Goal: Task Accomplishment & Management: Manage account settings

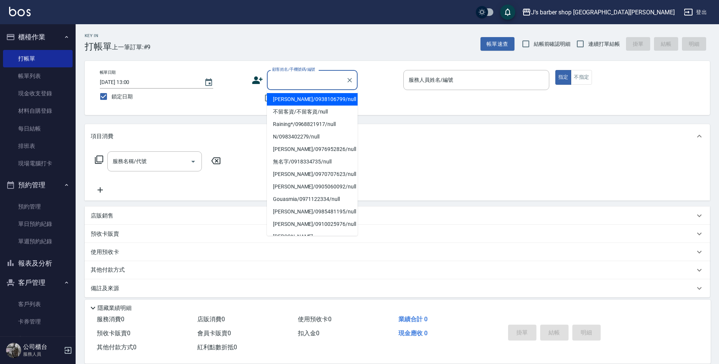
click at [298, 84] on input "顧客姓名/手機號碼/編號" at bounding box center [306, 79] width 73 height 13
click at [304, 85] on input "顧客姓名/手機號碼/編號" at bounding box center [306, 79] width 73 height 13
drag, startPoint x: 304, startPoint y: 85, endPoint x: 308, endPoint y: 86, distance: 3.9
click at [305, 85] on input "顧客姓名/手機號碼/編號" at bounding box center [306, 79] width 73 height 13
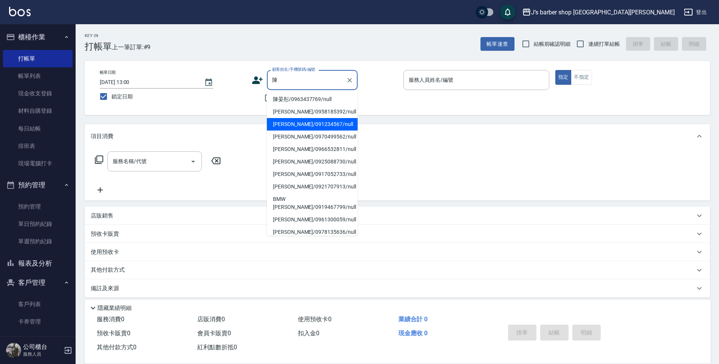
click at [309, 124] on li "[PERSON_NAME]/091234567/null" at bounding box center [312, 124] width 91 height 12
type input "[PERSON_NAME]/091234567/null"
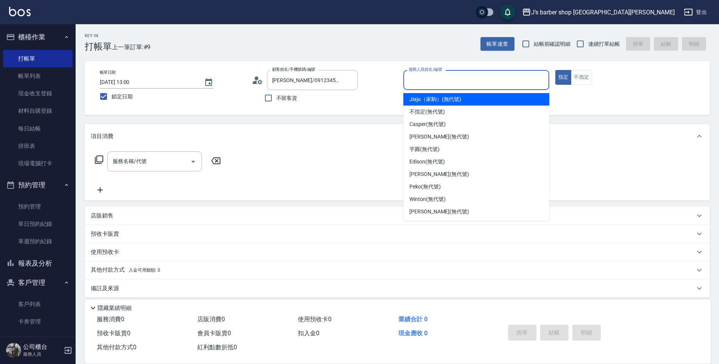
click at [467, 78] on input "服務人員姓名/編號" at bounding box center [476, 79] width 139 height 13
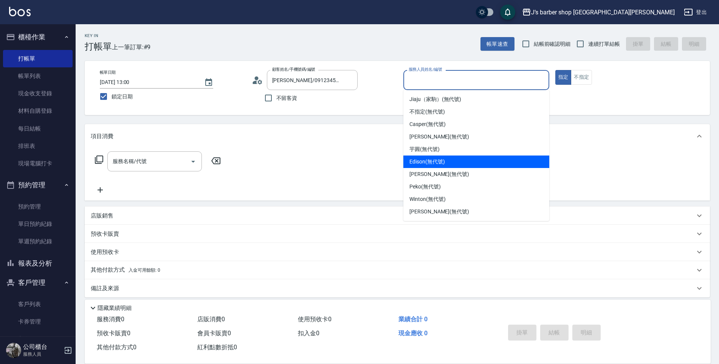
click at [442, 163] on span "Edison (無代號)" at bounding box center [427, 162] width 35 height 8
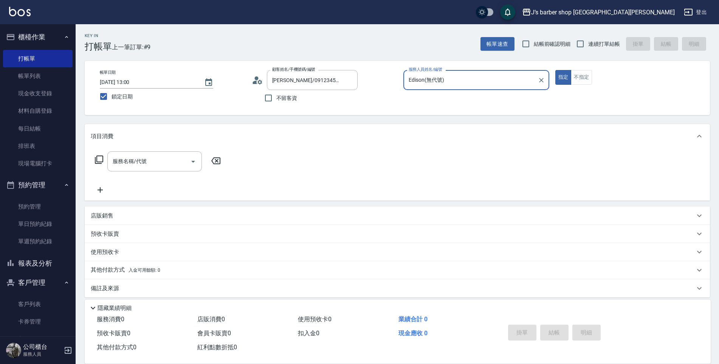
type input "Edison(無代號)"
click at [160, 171] on div "服務名稱/代號" at bounding box center [154, 161] width 95 height 20
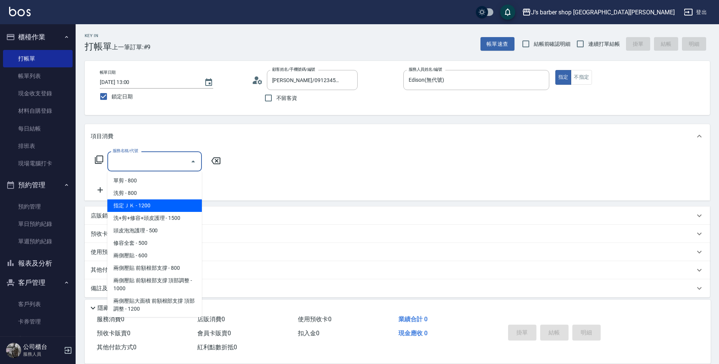
click at [149, 210] on span "指定ＪＫ - 1200" at bounding box center [154, 205] width 95 height 12
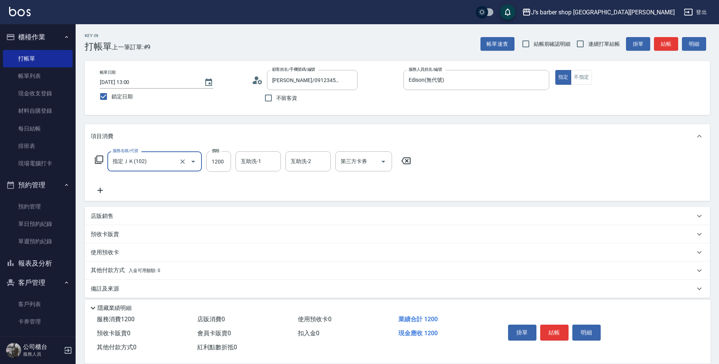
click at [151, 148] on div "項目消費" at bounding box center [397, 136] width 625 height 24
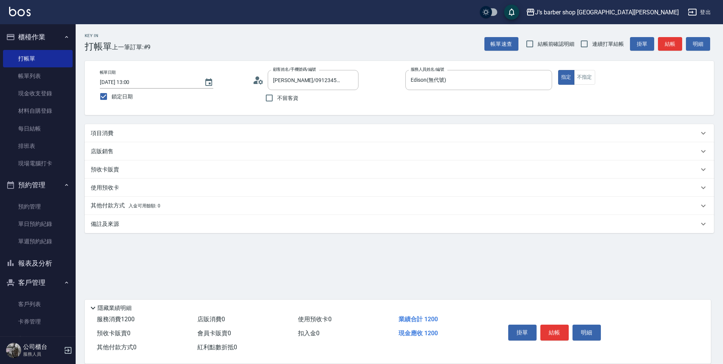
click at [155, 165] on div "預收卡販賣" at bounding box center [399, 169] width 629 height 18
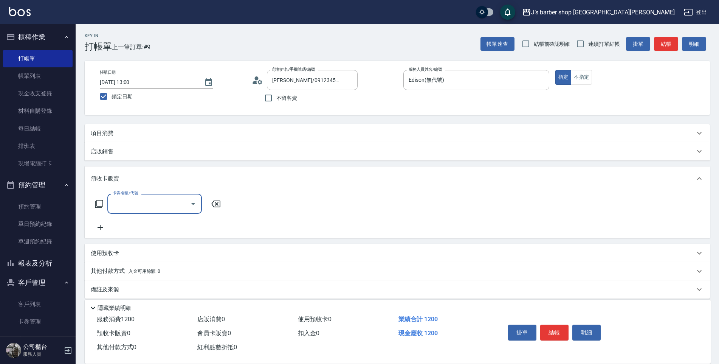
click at [167, 149] on div "店販銷售" at bounding box center [393, 151] width 604 height 8
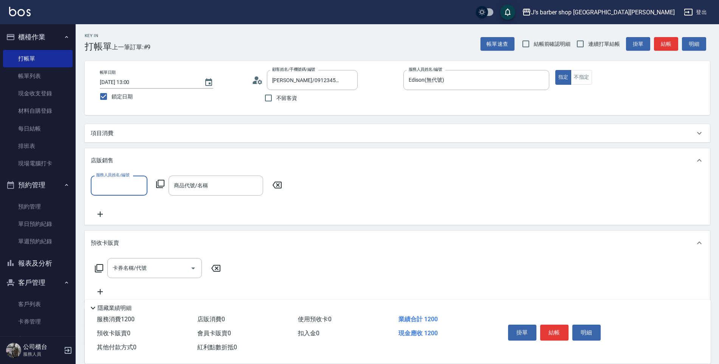
click at [176, 132] on div "項目消費" at bounding box center [393, 133] width 604 height 8
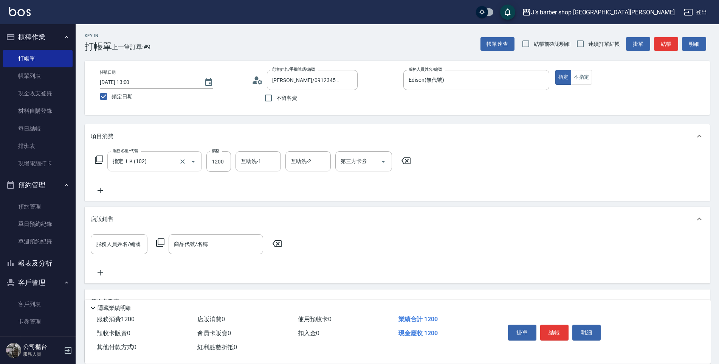
click at [160, 170] on div "指定ＪＫ(102) 服務名稱/代號" at bounding box center [154, 161] width 95 height 20
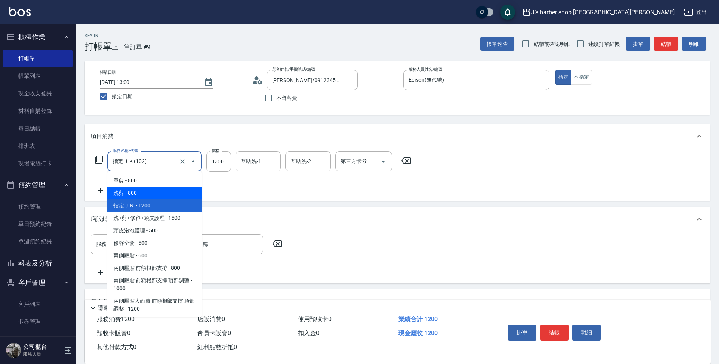
click at [152, 198] on span "洗剪 - 800" at bounding box center [154, 193] width 95 height 12
type input "洗剪(101)"
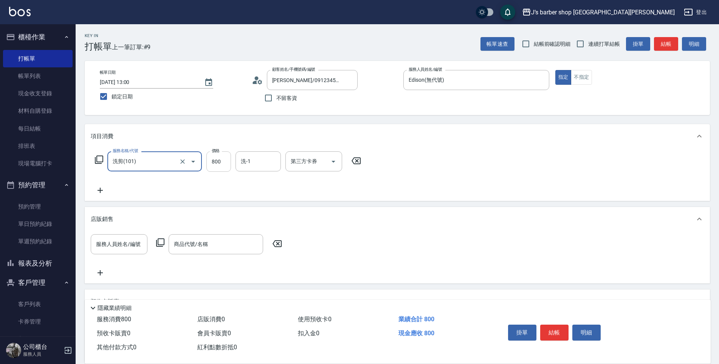
click at [210, 170] on input "800" at bounding box center [218, 161] width 25 height 20
type input "1000"
drag, startPoint x: 419, startPoint y: 159, endPoint x: 446, endPoint y: 185, distance: 38.2
click at [422, 159] on div "服務名稱/代號 洗剪(101) 服務名稱/代號 價格 1000 價格 洗-1 洗-1 第三方卡券 第三方卡券" at bounding box center [397, 174] width 625 height 53
click at [570, 331] on div "掛單 結帳 明細" at bounding box center [554, 333] width 99 height 24
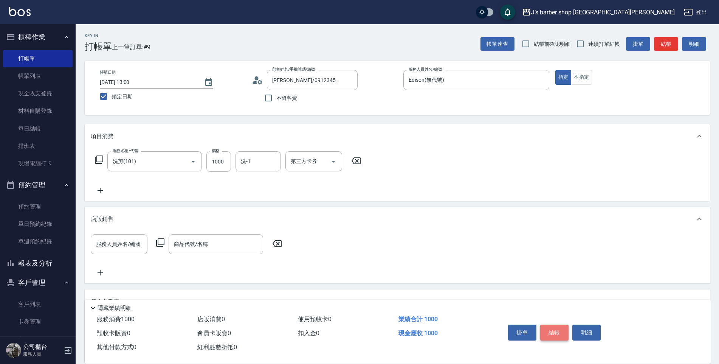
click at [561, 327] on button "結帳" at bounding box center [554, 332] width 28 height 16
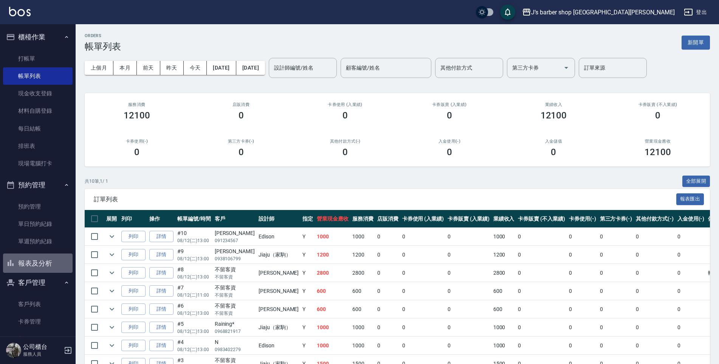
click at [44, 268] on button "報表及分析" at bounding box center [38, 263] width 70 height 20
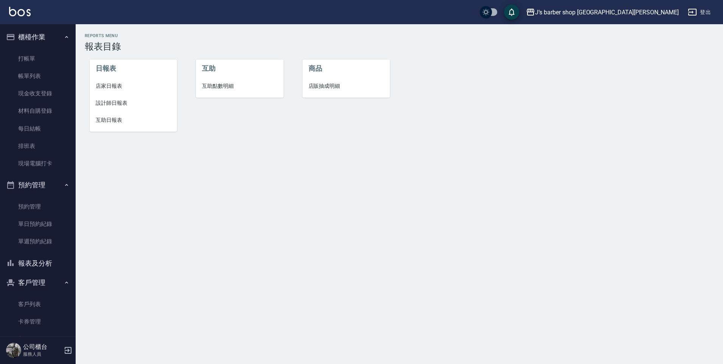
click at [113, 123] on span "互助日報表" at bounding box center [134, 120] width 76 height 8
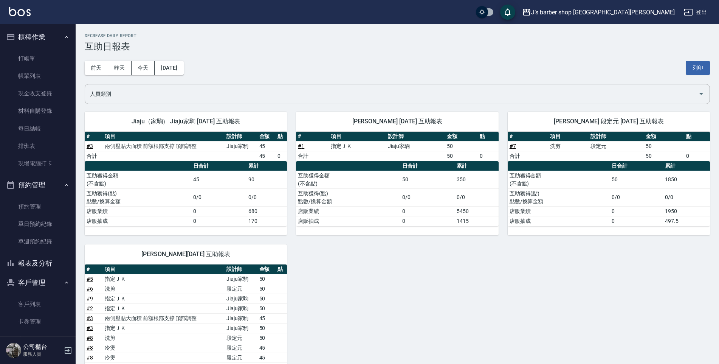
click at [45, 263] on button "報表及分析" at bounding box center [38, 263] width 70 height 20
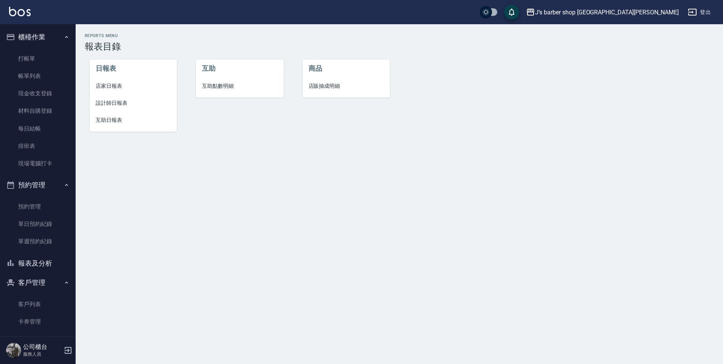
click at [119, 98] on li "設計師日報表" at bounding box center [134, 103] width 88 height 17
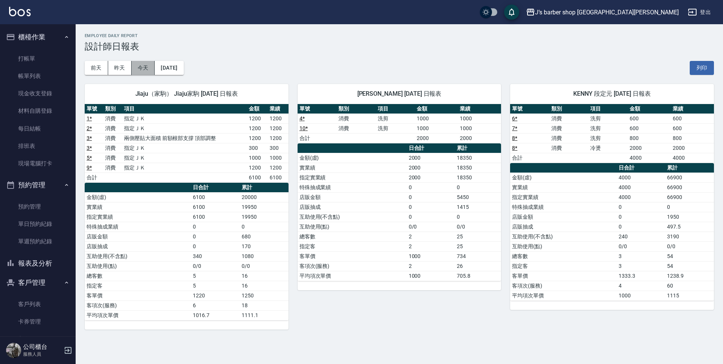
click at [138, 71] on button "今天" at bounding box center [143, 68] width 23 height 14
click at [18, 59] on link "打帳單" at bounding box center [38, 58] width 70 height 17
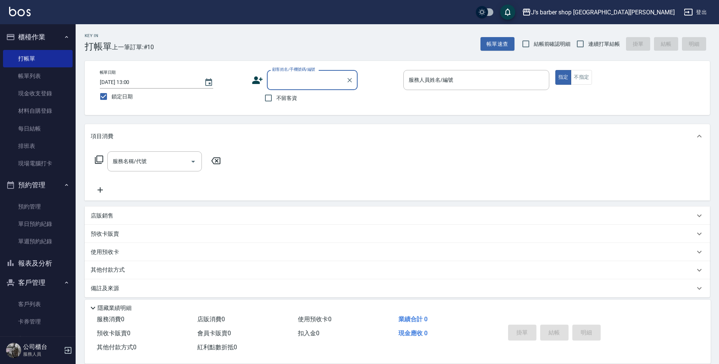
click at [35, 78] on link "帳單列表" at bounding box center [38, 75] width 70 height 17
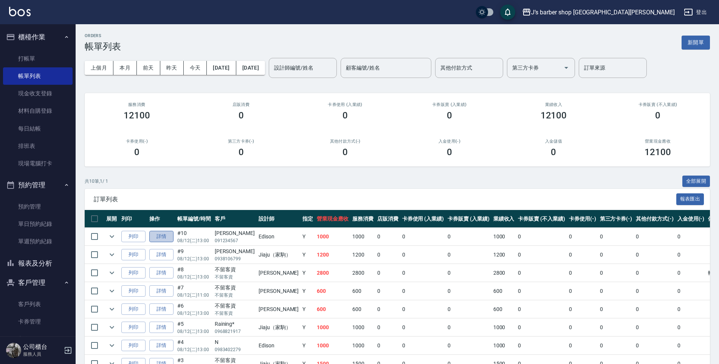
click at [165, 234] on link "詳情" at bounding box center [161, 237] width 24 height 12
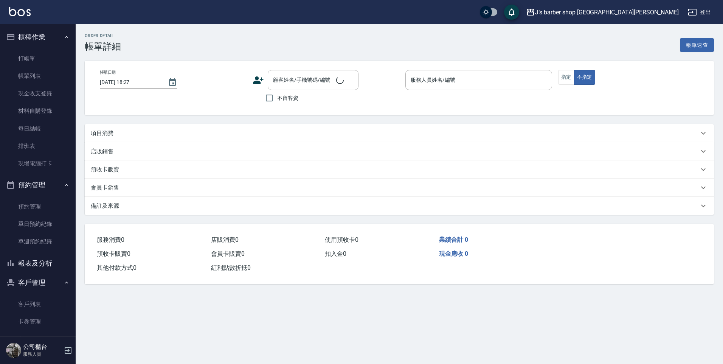
type input "[DATE] 13:00"
type input "Edison(無代號)"
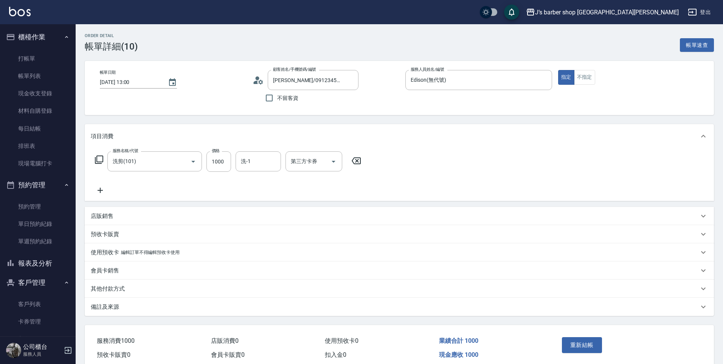
type input "[PERSON_NAME]/091234567/null"
type input "洗剪(101)"
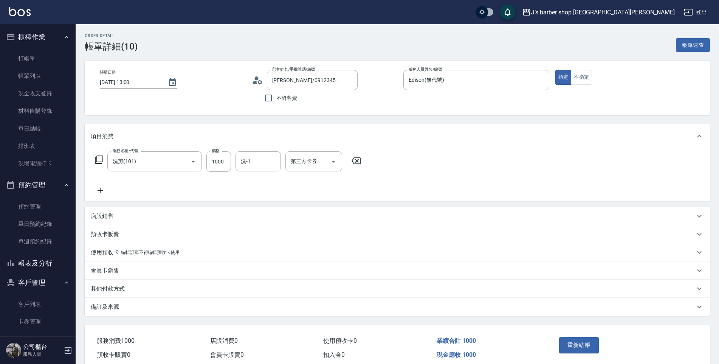
click at [161, 310] on div "備註及來源" at bounding box center [393, 307] width 604 height 8
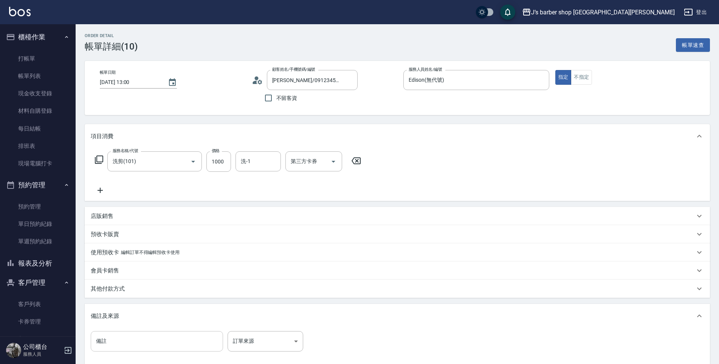
drag, startPoint x: 162, startPoint y: 334, endPoint x: 166, endPoint y: 341, distance: 8.3
click at [163, 337] on input "備註" at bounding box center [157, 341] width 132 height 20
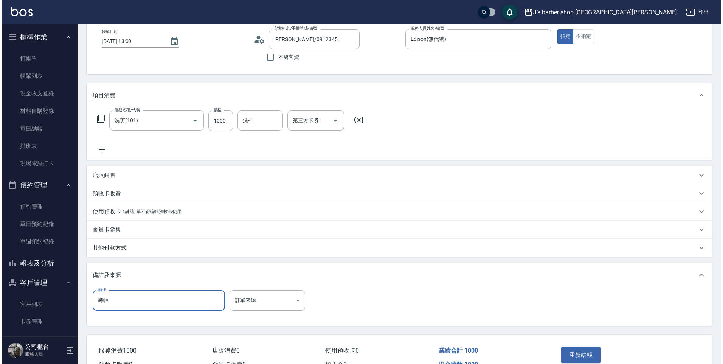
scroll to position [76, 0]
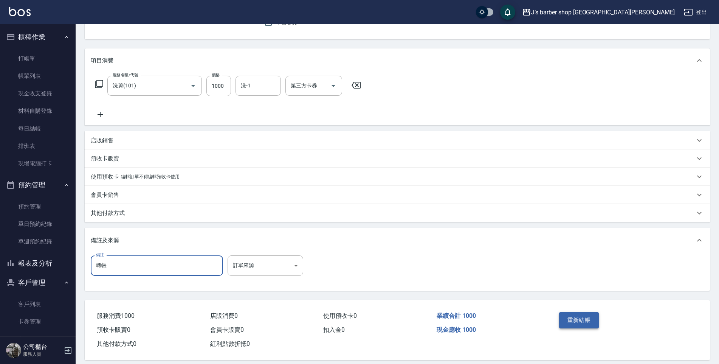
type input "轉帳"
click at [586, 315] on button "重新結帳" at bounding box center [579, 320] width 40 height 16
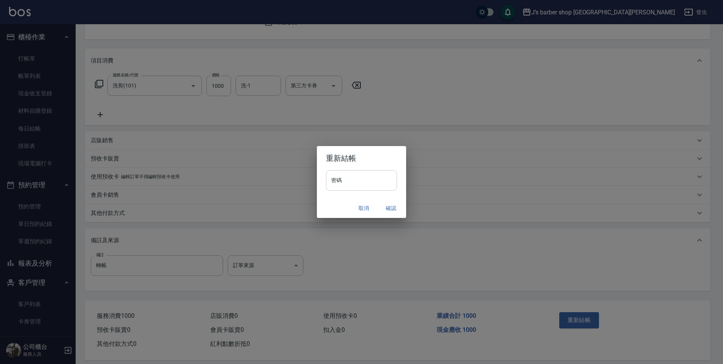
click at [360, 181] on input "密碼" at bounding box center [361, 180] width 71 height 20
type input "****"
click at [387, 207] on button "確認" at bounding box center [391, 208] width 24 height 14
